Goal: Find specific page/section

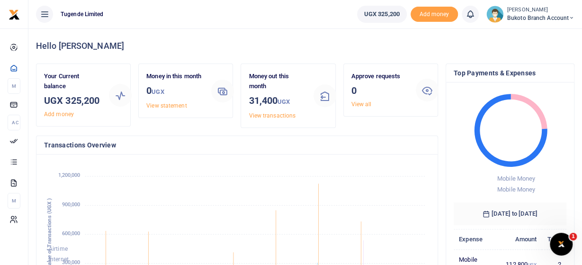
click at [571, 17] on icon at bounding box center [571, 18] width 6 height 7
click at [526, 33] on link "Switch accounts" at bounding box center [536, 34] width 75 height 13
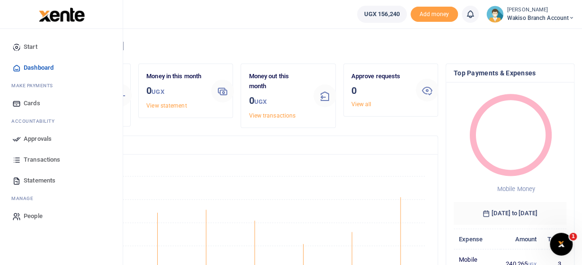
click at [35, 157] on span "Transactions" at bounding box center [42, 159] width 36 height 9
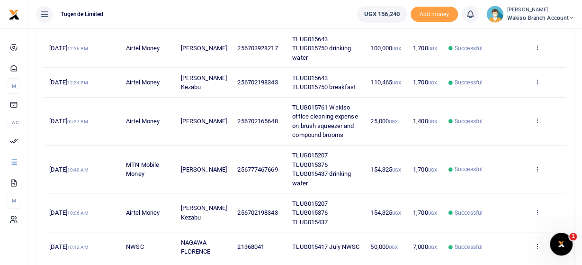
scroll to position [197, 0]
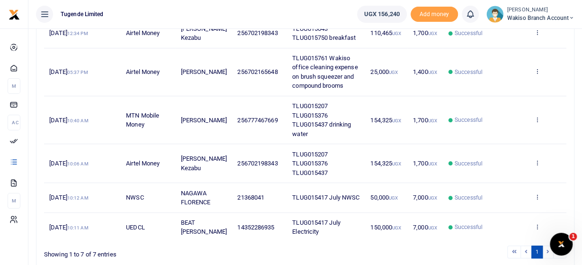
click at [324, 159] on td "TLUG015207 TLUG015376 TLUG015437" at bounding box center [326, 163] width 78 height 39
